Goal: Task Accomplishment & Management: Complete application form

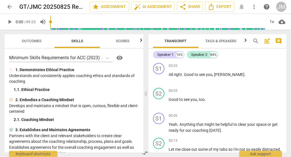
drag, startPoint x: 141, startPoint y: 65, endPoint x: 140, endPoint y: 70, distance: 4.9
click at [140, 70] on div "Minimum Skills Requirements for ACC (2023) visibility 1. Demonstrates Ethical P…" at bounding box center [74, 101] width 139 height 104
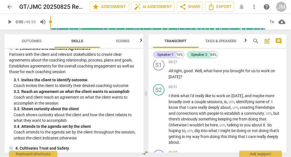
scroll to position [154, 0]
click at [255, 65] on p "Add competency" at bounding box center [268, 62] width 27 height 5
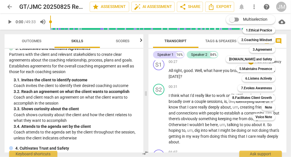
click at [108, 7] on div at bounding box center [145, 78] width 291 height 157
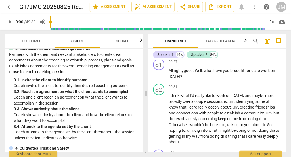
click at [108, 7] on span "star Assessment" at bounding box center [109, 6] width 34 height 7
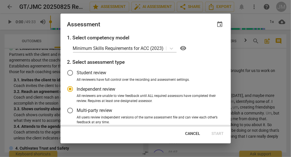
click at [112, 48] on p "Minimum Skills Requirements for ACC (2023)" at bounding box center [118, 48] width 91 height 7
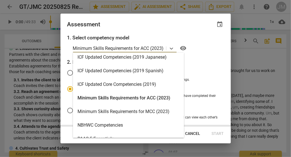
scroll to position [92, 0]
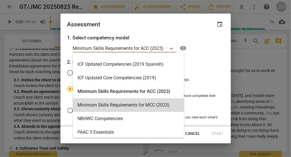
click at [161, 104] on div "Minimum Skills Requirements for MCC (2023)" at bounding box center [128, 105] width 111 height 14
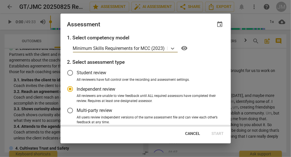
radio input "false"
click at [91, 71] on span "Student review" at bounding box center [92, 73] width 30 height 7
click at [77, 71] on input "Student review" at bounding box center [70, 73] width 14 height 14
radio input "false"
click at [71, 89] on input "Independent review" at bounding box center [70, 89] width 14 height 14
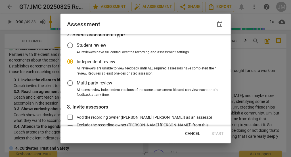
scroll to position [0, 0]
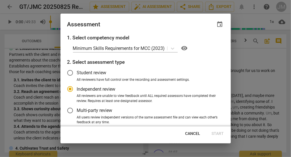
click at [252, 89] on div at bounding box center [145, 78] width 291 height 157
radio input "false"
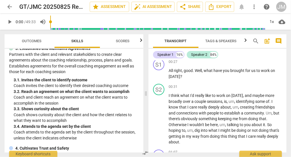
click at [110, 7] on span "star Assessment" at bounding box center [109, 6] width 34 height 7
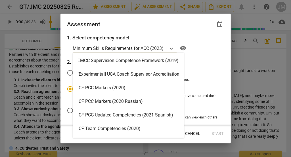
click at [171, 49] on icon at bounding box center [171, 49] width 3 height 2
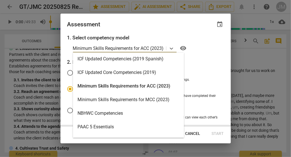
scroll to position [99, 0]
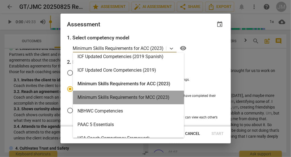
drag, startPoint x: 162, startPoint y: 99, endPoint x: 164, endPoint y: 96, distance: 3.2
click at [164, 96] on div "Minimum Skills Requirements for MCC (2023)" at bounding box center [128, 98] width 111 height 14
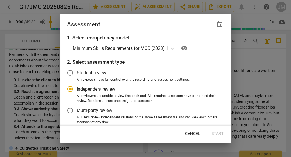
radio input "false"
click at [102, 73] on span "Student review" at bounding box center [92, 73] width 30 height 7
click at [77, 73] on input "Student review" at bounding box center [70, 73] width 14 height 14
drag, startPoint x: 228, startPoint y: 80, endPoint x: 228, endPoint y: 90, distance: 10.2
click at [228, 90] on div "1. Select competency model Minimum Skills Requirements for MCC (2023) visibilit…" at bounding box center [145, 80] width 170 height 92
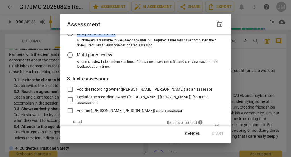
scroll to position [58, 0]
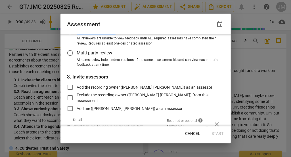
radio input "false"
click at [70, 88] on input "Add the recording owner ([PERSON_NAME] [PERSON_NAME]) as an assessor" at bounding box center [70, 88] width 14 height 14
checkbox input "true"
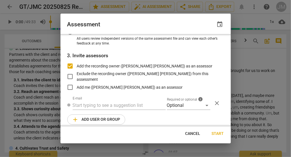
radio input "false"
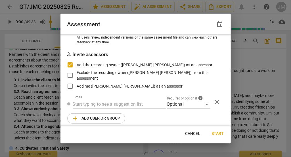
click at [113, 105] on input "text" at bounding box center [119, 104] width 93 height 9
click at [144, 106] on input "text" at bounding box center [119, 104] width 93 height 9
click at [140, 105] on input "text" at bounding box center [119, 104] width 93 height 9
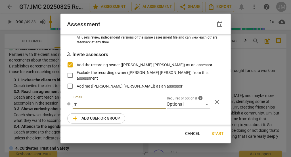
type input "jm"
click at [204, 104] on div "Optional" at bounding box center [188, 104] width 43 height 9
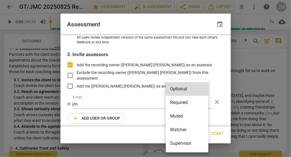
click at [129, 104] on div at bounding box center [145, 78] width 291 height 157
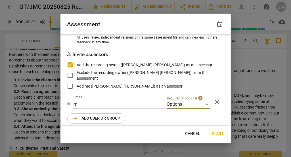
click at [129, 104] on input "jm" at bounding box center [119, 104] width 93 height 9
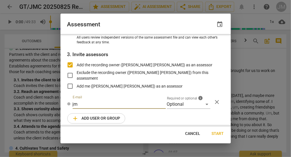
click at [192, 134] on span "Cancel" at bounding box center [192, 134] width 15 height 6
radio input "false"
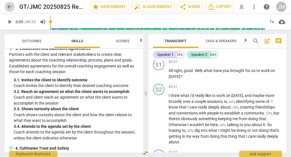
click at [10, 7] on span "arrow_back" at bounding box center [9, 6] width 7 height 7
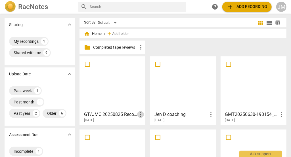
click at [140, 114] on span "more_vert" at bounding box center [140, 114] width 7 height 7
click at [124, 72] on div at bounding box center [145, 78] width 291 height 157
click at [124, 72] on div at bounding box center [112, 83] width 62 height 50
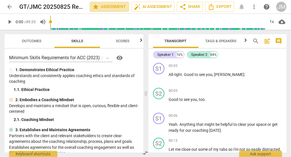
click at [114, 8] on span "star Assessment" at bounding box center [109, 6] width 34 height 7
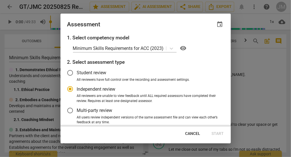
click at [121, 49] on p "Minimum Skills Requirements for ACC (2023)" at bounding box center [118, 48] width 91 height 7
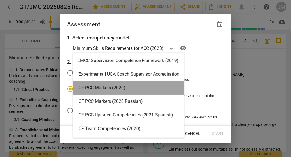
click at [100, 86] on div "ICF PCC Markers (2020)" at bounding box center [128, 88] width 111 height 14
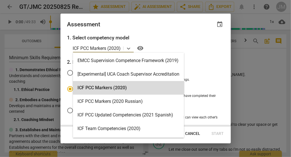
click at [123, 48] on div "ICF PCC Markers (2020)" at bounding box center [98, 48] width 50 height 8
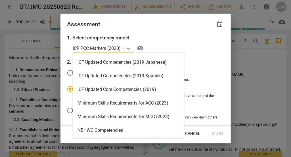
scroll to position [83, 0]
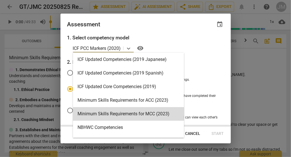
click at [157, 113] on div "Minimum Skills Requirements for MCC (2023)" at bounding box center [128, 114] width 111 height 14
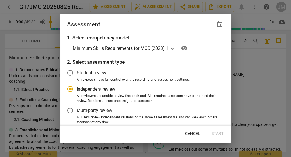
click at [187, 47] on span "visibility" at bounding box center [184, 48] width 7 height 7
click at [220, 25] on span "event" at bounding box center [219, 24] width 7 height 7
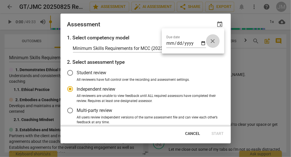
click at [213, 41] on span "close" at bounding box center [212, 41] width 7 height 7
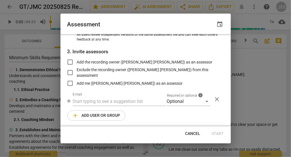
scroll to position [84, 0]
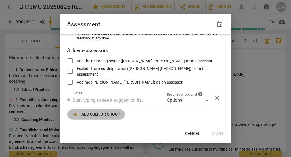
click at [106, 113] on span "add Add user or group" at bounding box center [96, 114] width 48 height 7
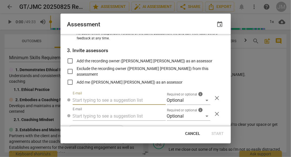
click at [105, 101] on input "text" at bounding box center [119, 100] width 93 height 9
radio input "false"
click at [70, 60] on input "Add the recording owner ([PERSON_NAME] [PERSON_NAME]) as an assessor" at bounding box center [70, 61] width 14 height 14
checkbox input "true"
radio input "false"
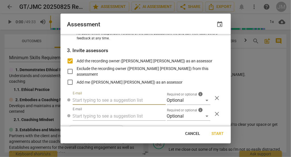
click at [79, 101] on input "text" at bounding box center [119, 100] width 93 height 9
type input "[EMAIL_ADDRESS][DOMAIN_NAME]"
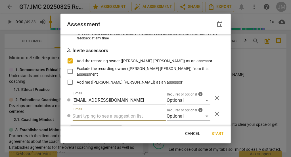
click at [78, 116] on input "text" at bounding box center [119, 116] width 93 height 9
click at [197, 131] on span "Cancel" at bounding box center [192, 134] width 15 height 6
radio input "false"
